Goal: Information Seeking & Learning: Learn about a topic

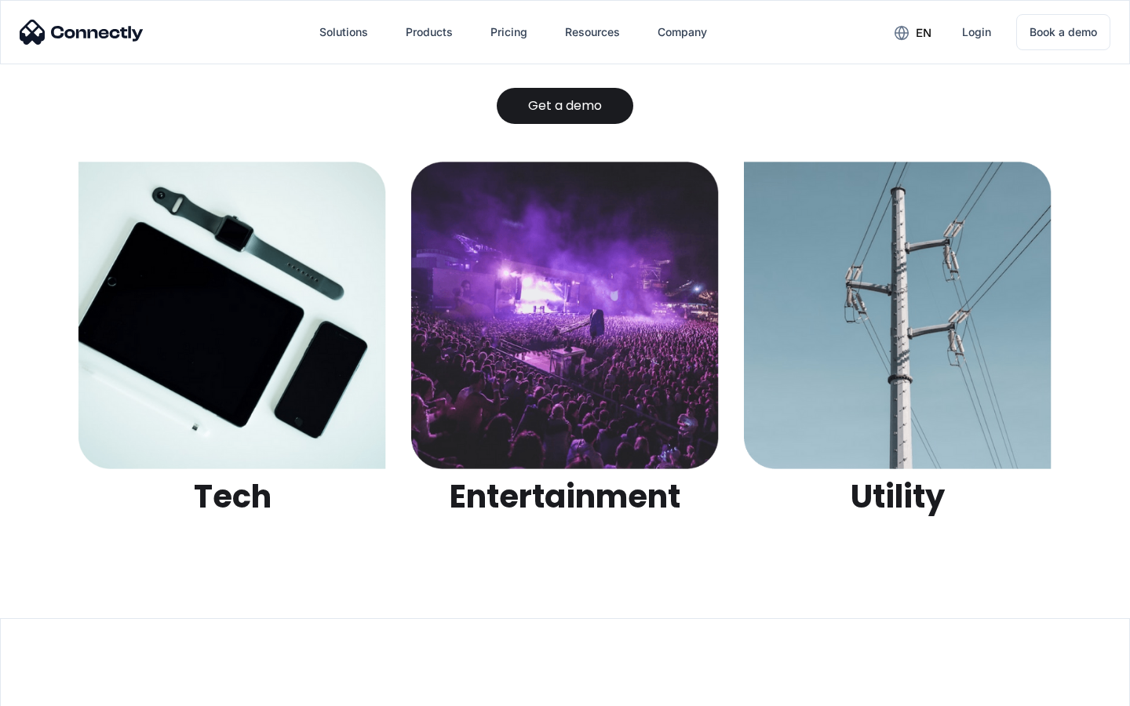
scroll to position [4952, 0]
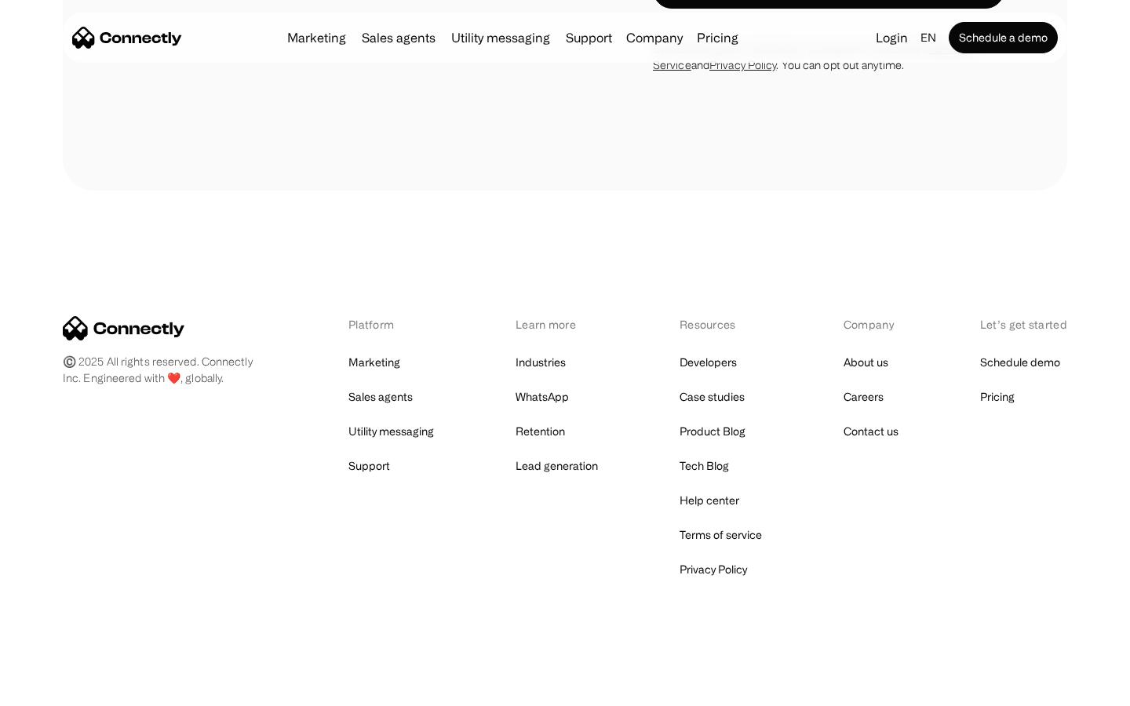
scroll to position [1325, 0]
